Goal: Task Accomplishment & Management: Use online tool/utility

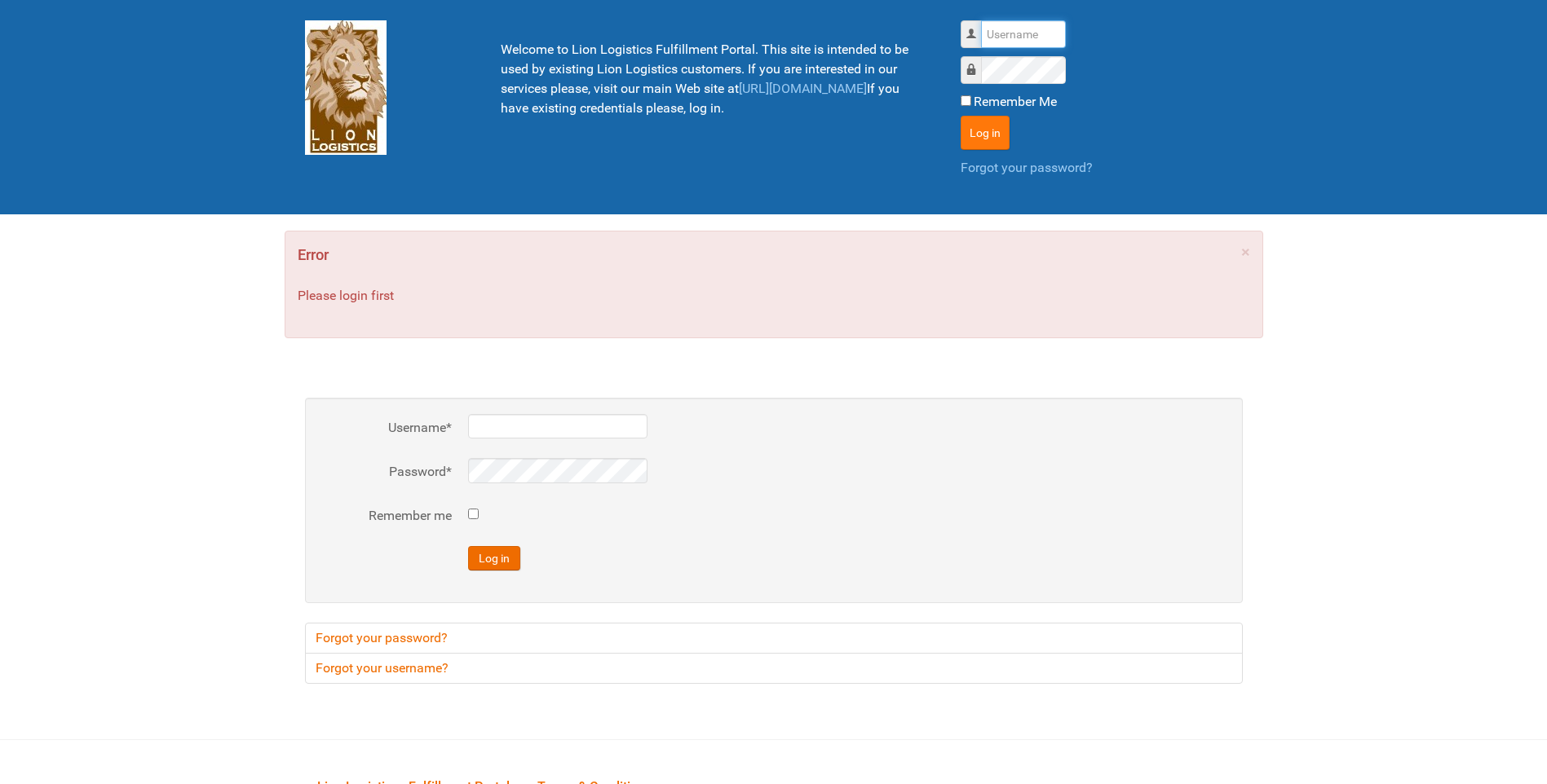
type input "lion"
click at [994, 134] on button "Log in" at bounding box center [984, 133] width 49 height 34
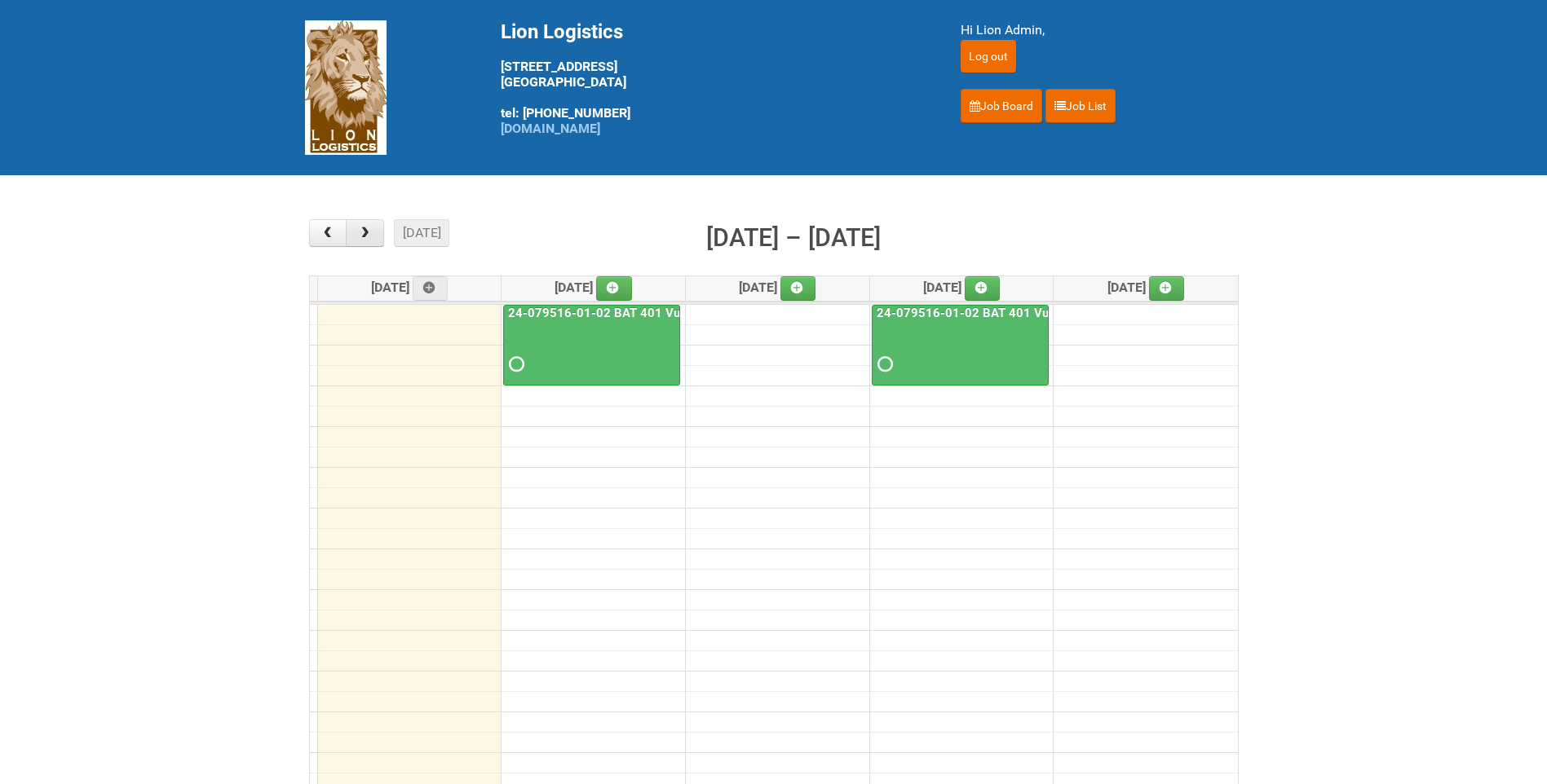
click at [366, 241] on button "button" at bounding box center [365, 233] width 38 height 28
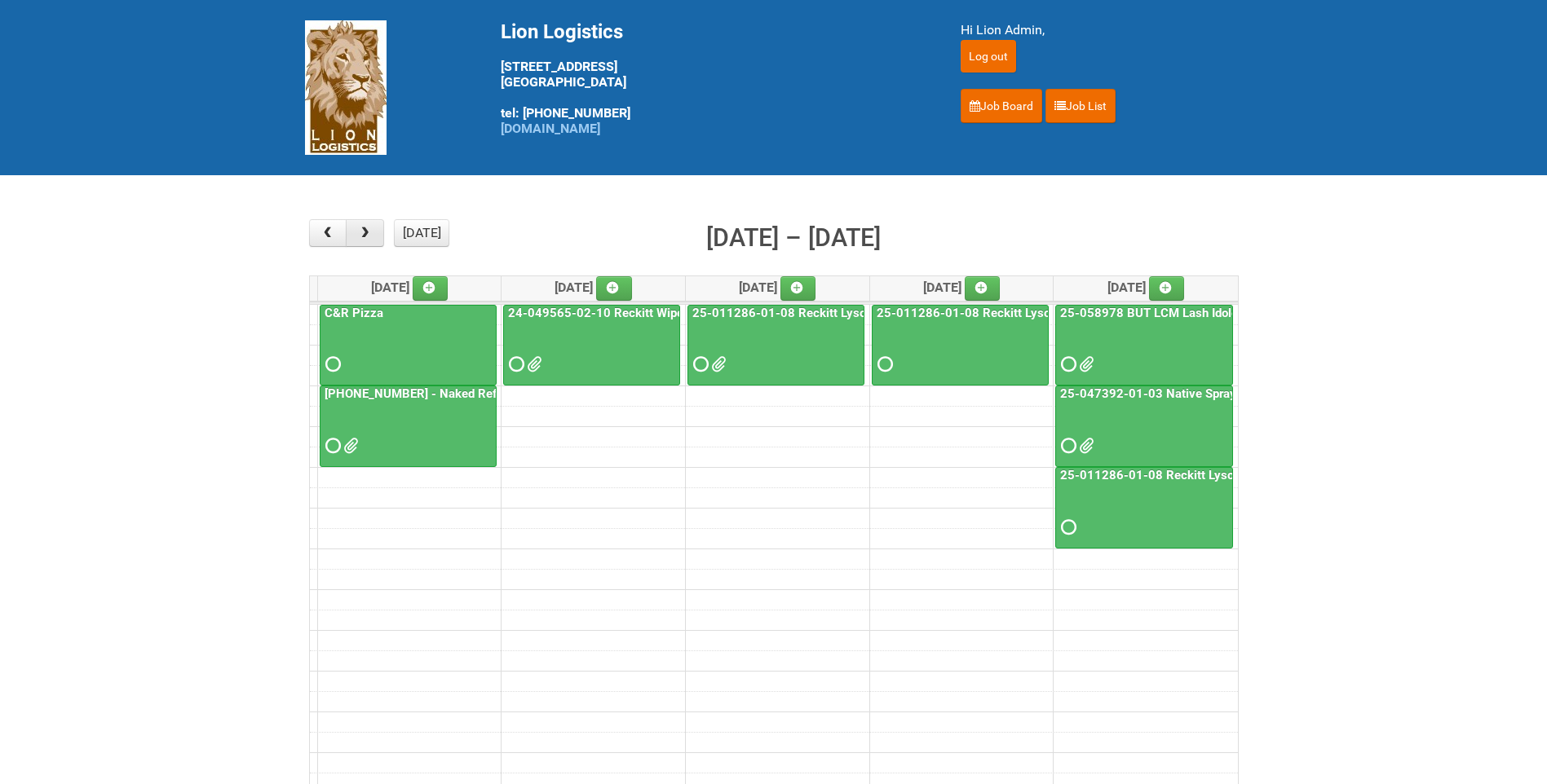
click at [366, 241] on button "button" at bounding box center [365, 233] width 38 height 28
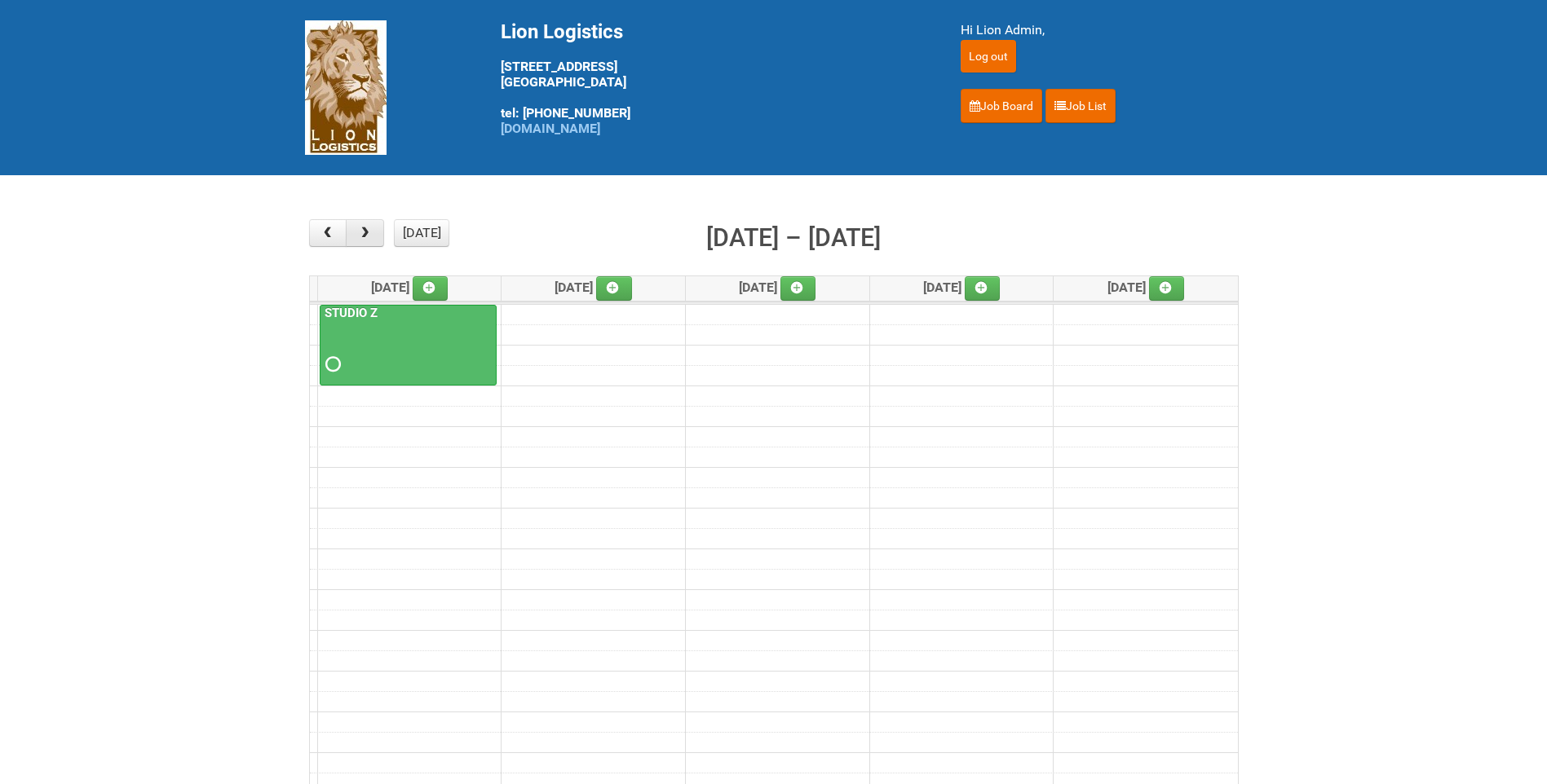
click at [366, 241] on button "button" at bounding box center [365, 233] width 38 height 28
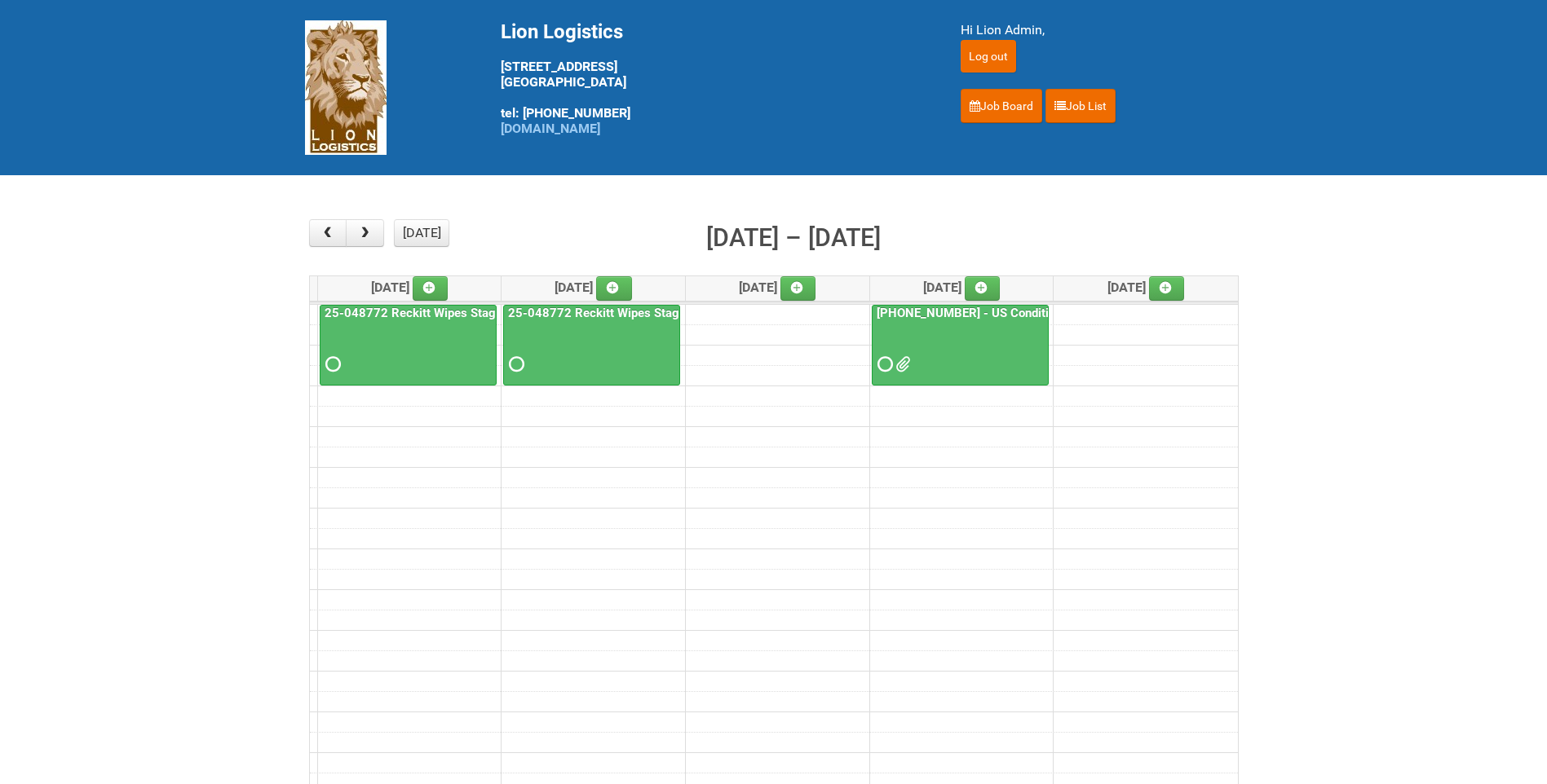
click at [915, 323] on div "[PHONE_NUMBER] - US Conditioner Product Test" at bounding box center [960, 340] width 176 height 71
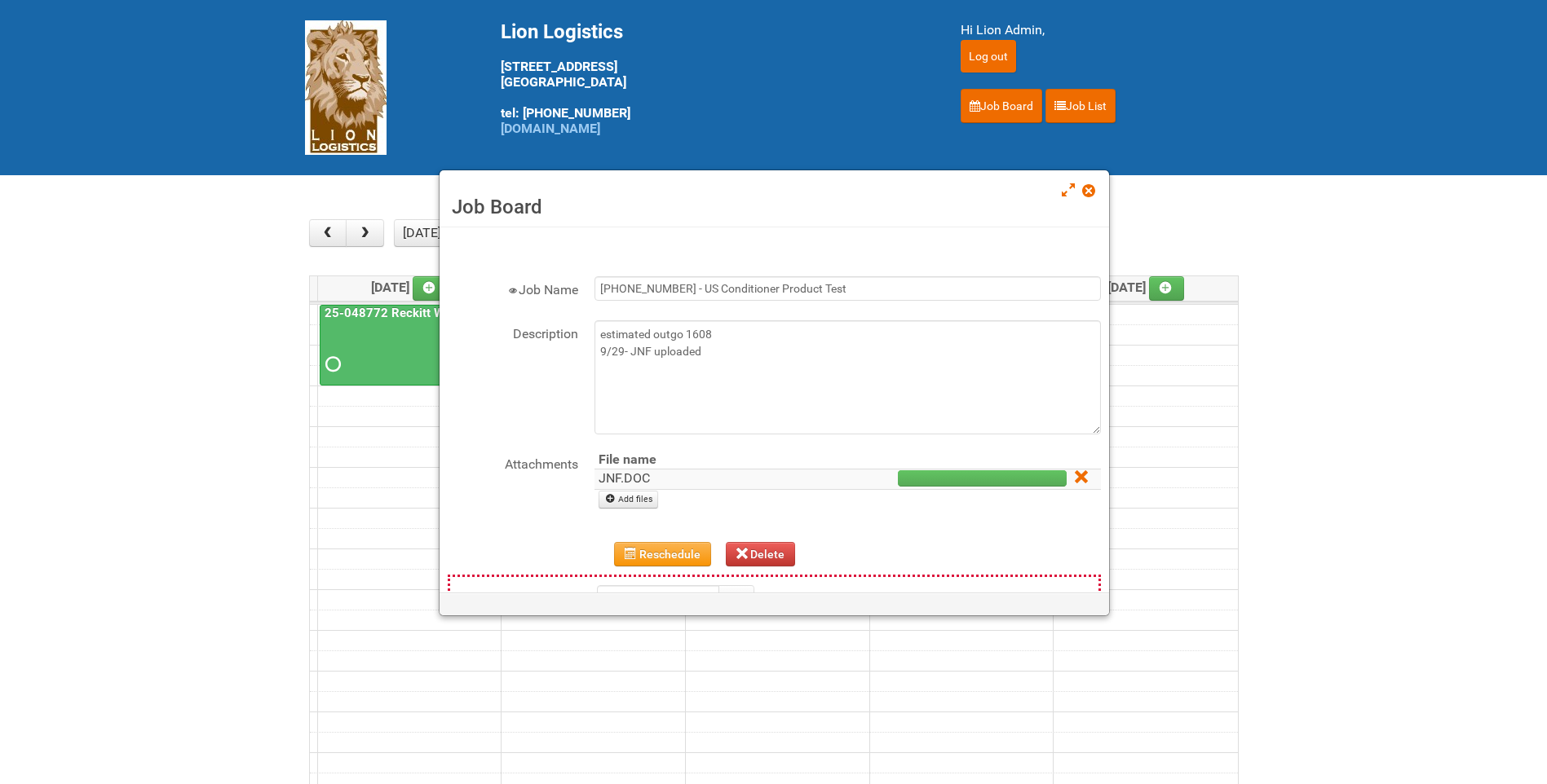
click at [641, 477] on link "JNF.DOC" at bounding box center [624, 478] width 52 height 16
click at [1094, 188] on span at bounding box center [1088, 190] width 11 height 11
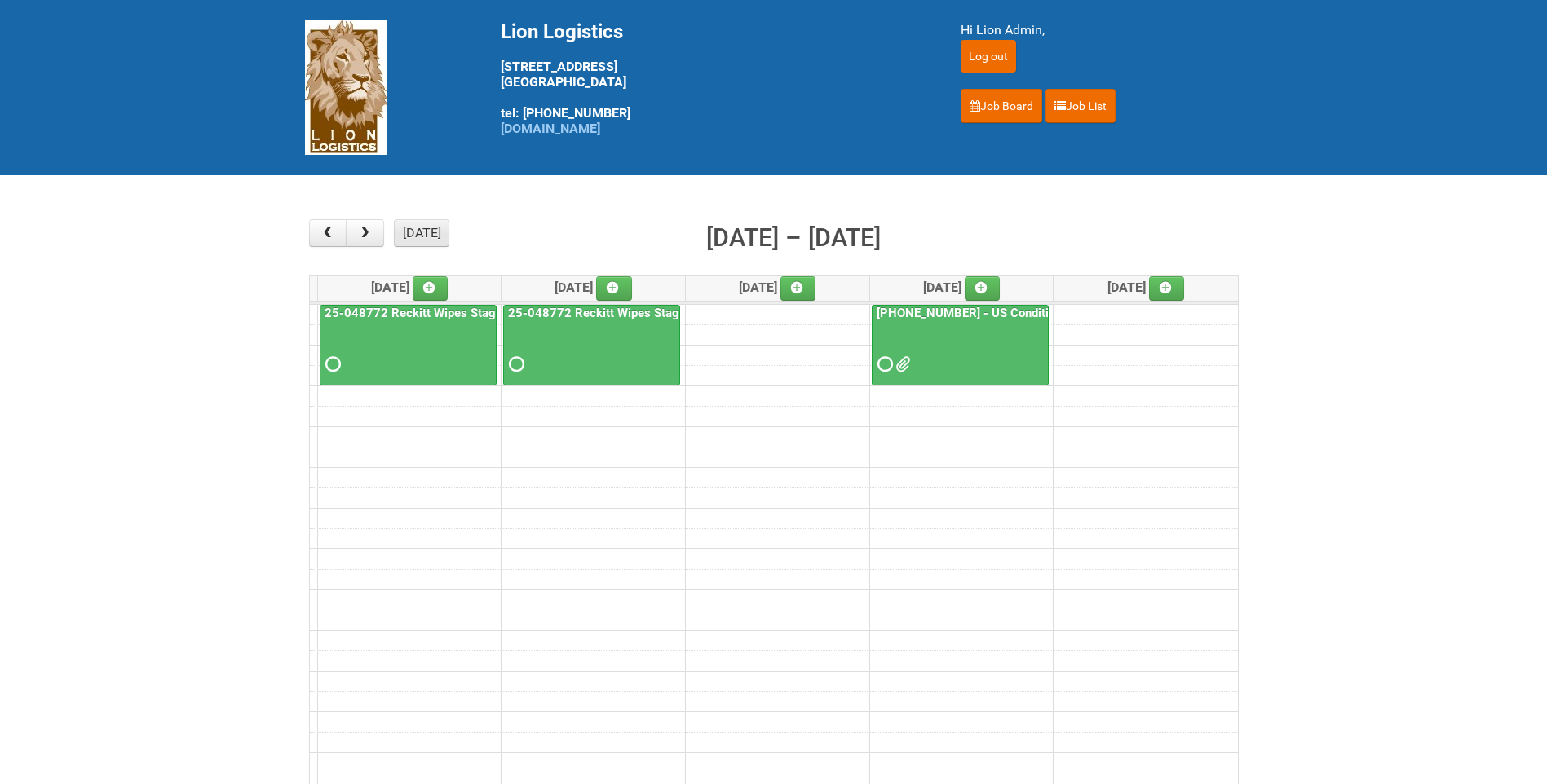
click at [422, 244] on button "[DATE]" at bounding box center [421, 233] width 55 height 28
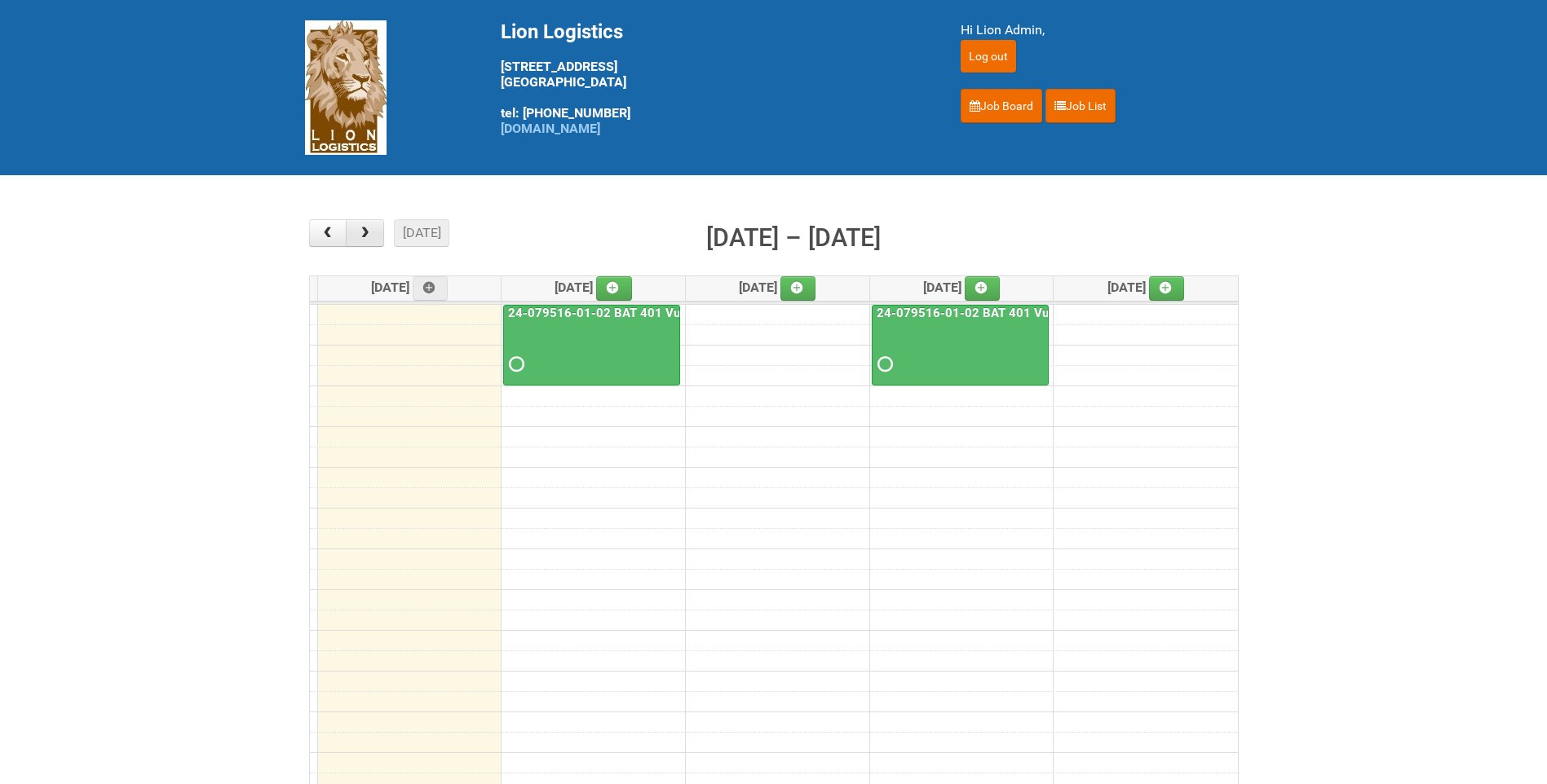
click at [369, 237] on span "button" at bounding box center [365, 232] width 16 height 13
